Goal: Task Accomplishment & Management: Complete application form

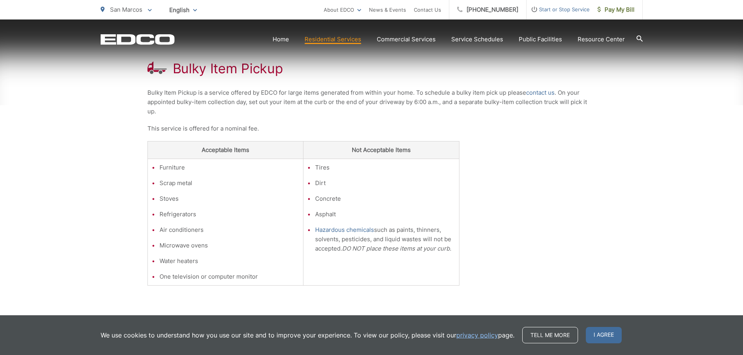
scroll to position [156, 0]
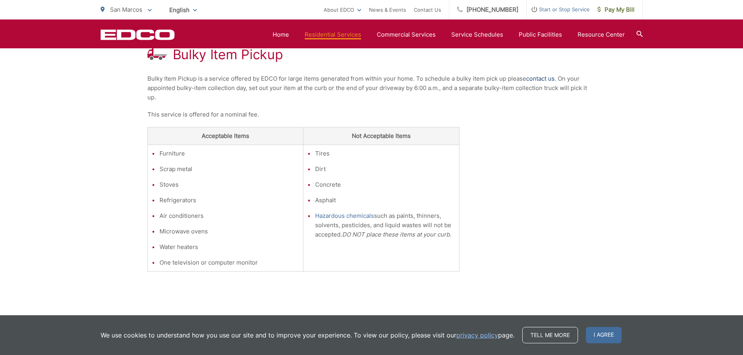
click at [536, 78] on link "contact us" at bounding box center [540, 78] width 28 height 9
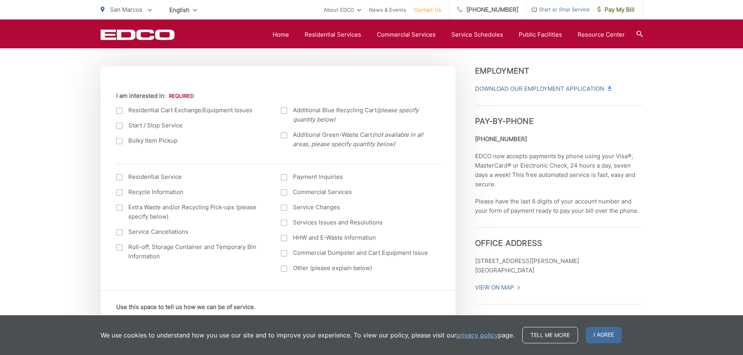
scroll to position [273, 0]
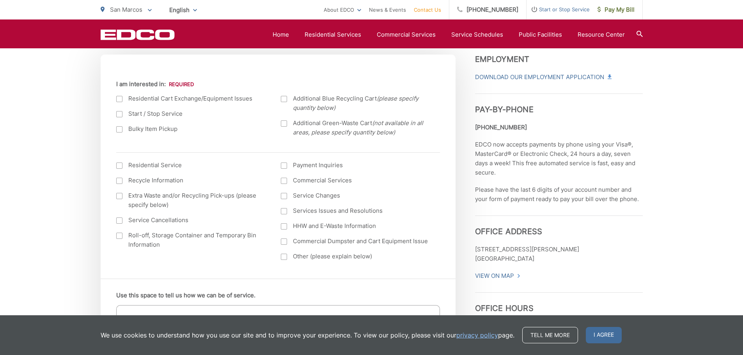
drag, startPoint x: 120, startPoint y: 166, endPoint x: 128, endPoint y: 166, distance: 8.2
click at [120, 166] on div at bounding box center [119, 166] width 6 height 6
click at [0, 0] on input "I am interested in: (continued) *" at bounding box center [0, 0] width 0 height 0
click at [119, 165] on div at bounding box center [119, 166] width 6 height 6
click at [0, 0] on input "I am interested in: (continued) *" at bounding box center [0, 0] width 0 height 0
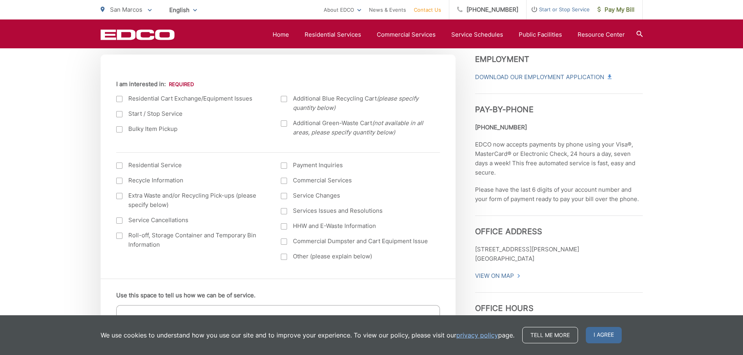
click at [120, 196] on div at bounding box center [119, 196] width 6 height 6
click at [0, 0] on input "Extra Waste and/or Recycling Pick-ups (please specify below)" at bounding box center [0, 0] width 0 height 0
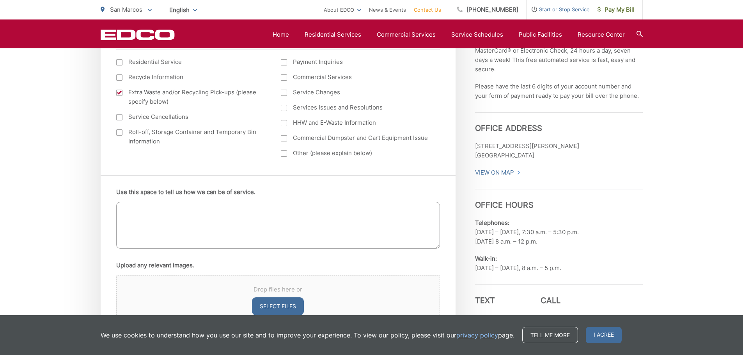
scroll to position [390, 0]
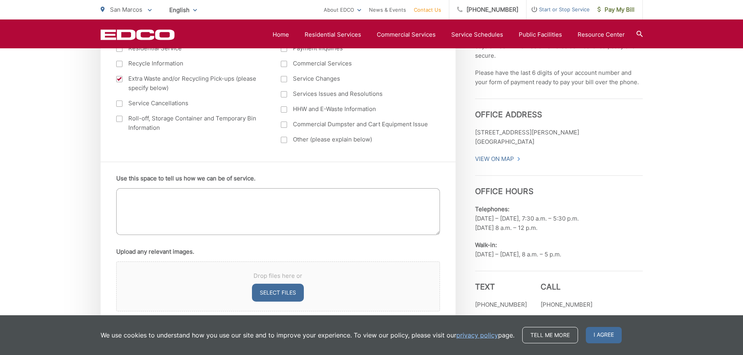
click at [163, 196] on textarea "Use this space to tell us how we can be of service." at bounding box center [278, 211] width 324 height 47
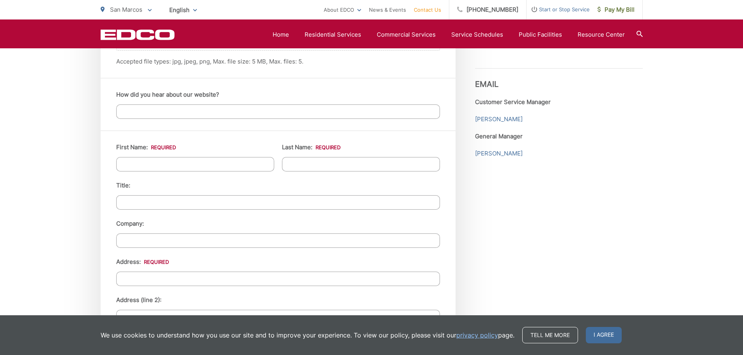
scroll to position [663, 0]
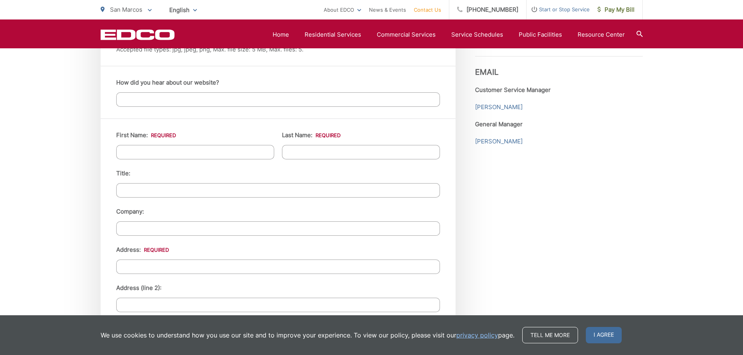
type textarea "I have a small sectional sofa I need picked up and discarded."
drag, startPoint x: 143, startPoint y: 151, endPoint x: 252, endPoint y: 137, distance: 109.8
click at [145, 151] on input "First Name: *" at bounding box center [195, 152] width 158 height 14
type input "Bill"
type input "[PERSON_NAME]"
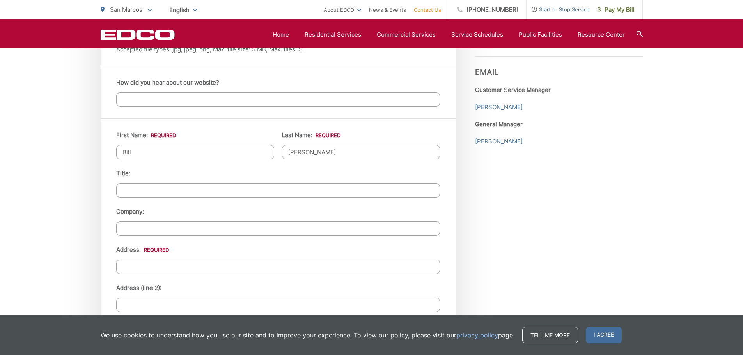
click at [157, 266] on input "Address: *" at bounding box center [278, 267] width 324 height 14
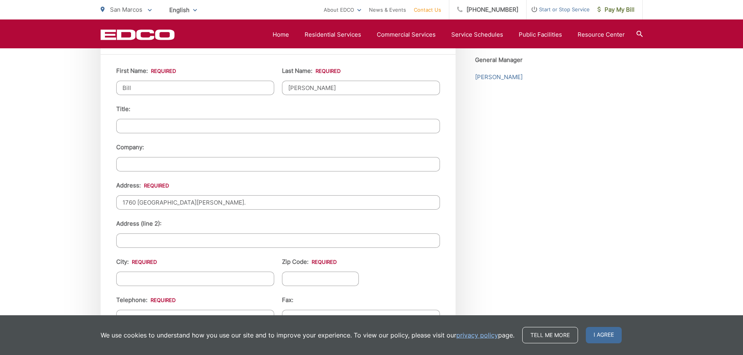
scroll to position [741, 0]
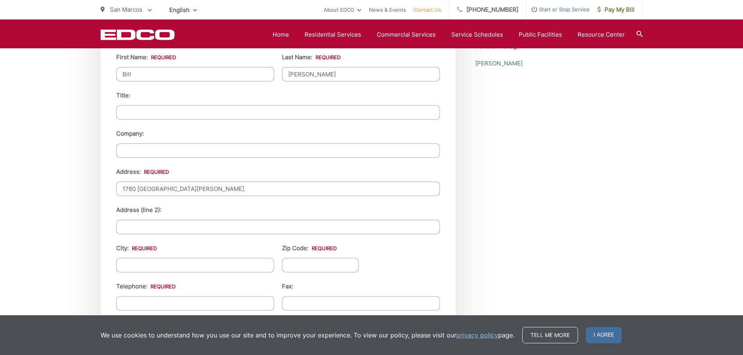
type input "1760 [GEOGRAPHIC_DATA][PERSON_NAME]."
drag, startPoint x: 167, startPoint y: 264, endPoint x: 241, endPoint y: 263, distance: 74.5
click at [167, 265] on input "City: *" at bounding box center [195, 265] width 158 height 14
type input "San Marco"
type input "92078"
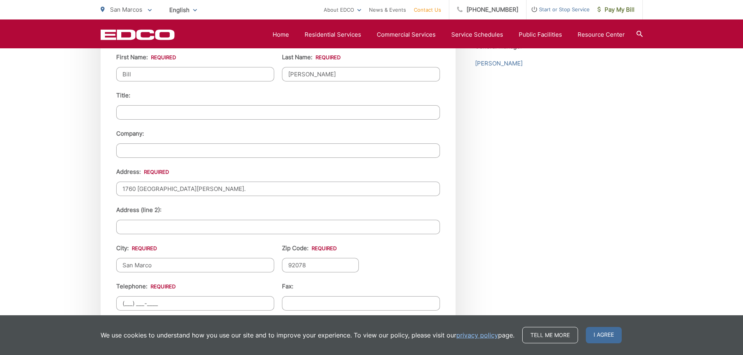
click at [161, 301] on input "(___) ___-____" at bounding box center [195, 304] width 158 height 14
type input "[PHONE_NUMBER]"
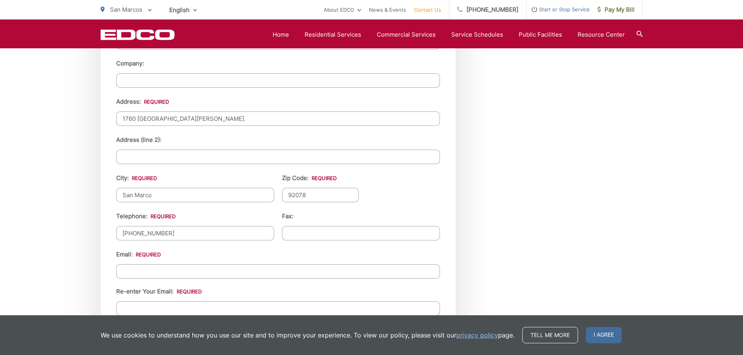
scroll to position [819, 0]
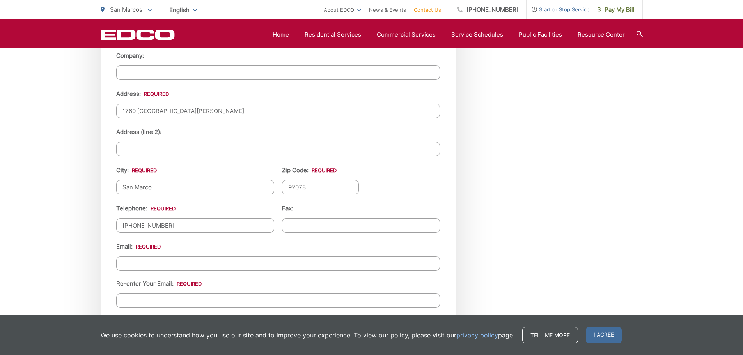
click at [146, 261] on input "Email *" at bounding box center [278, 264] width 324 height 14
type input "b"
type input "[EMAIL_ADDRESS][DOMAIN_NAME]"
drag, startPoint x: 150, startPoint y: 297, endPoint x: 236, endPoint y: 266, distance: 91.4
click at [151, 297] on input "Re-enter Your Email:" at bounding box center [278, 301] width 324 height 14
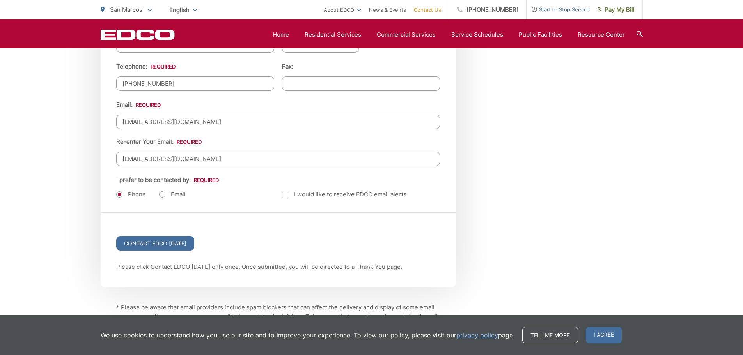
scroll to position [975, 0]
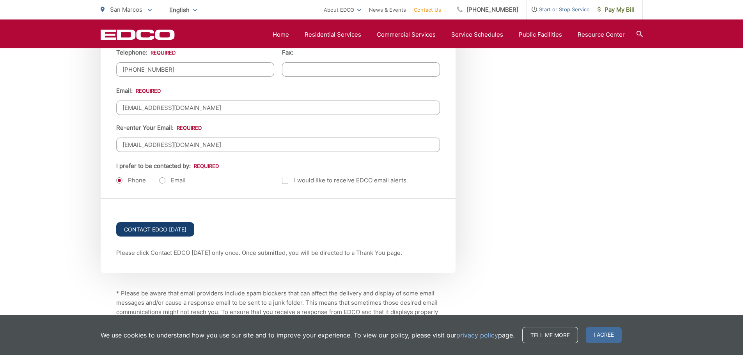
type input "[EMAIL_ADDRESS][DOMAIN_NAME]"
click at [137, 227] on input "Contact EDCO [DATE]" at bounding box center [155, 229] width 78 height 14
